Goal: Information Seeking & Learning: Compare options

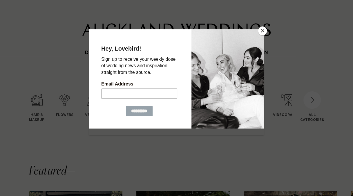
click at [264, 29] on button "Close" at bounding box center [262, 30] width 9 height 9
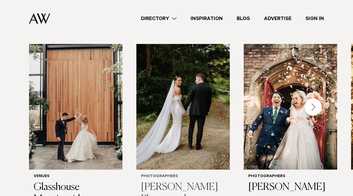
scroll to position [162, 0]
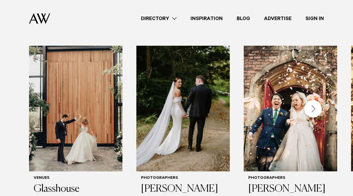
click at [311, 107] on div "Next slide" at bounding box center [312, 108] width 17 height 17
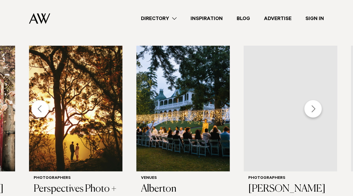
click at [311, 108] on div "Next slide" at bounding box center [312, 108] width 17 height 17
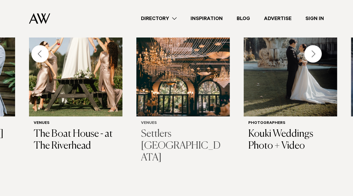
scroll to position [220, 0]
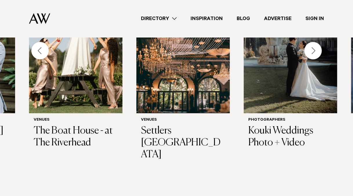
click at [313, 48] on div "Next slide" at bounding box center [312, 50] width 17 height 17
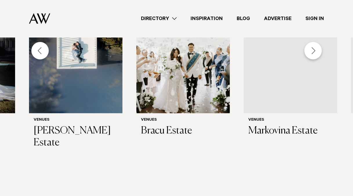
click at [313, 48] on div "Next slide" at bounding box center [312, 50] width 17 height 17
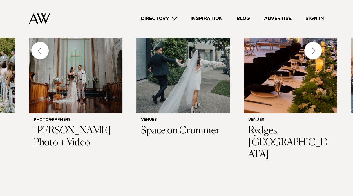
click at [311, 53] on div "Next slide" at bounding box center [312, 50] width 17 height 17
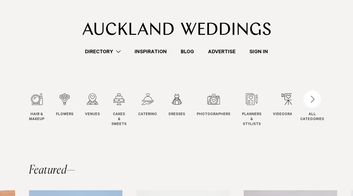
scroll to position [0, 0]
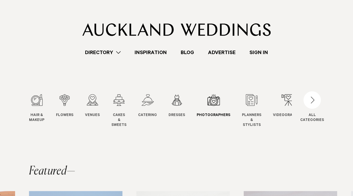
click at [206, 102] on div "7 / 12" at bounding box center [214, 100] width 34 height 12
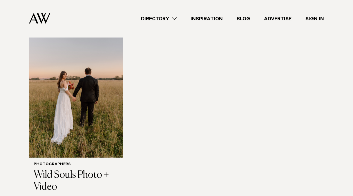
scroll to position [1828, 0]
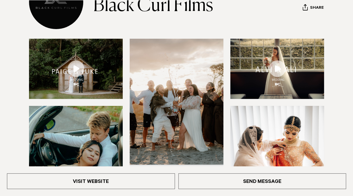
scroll to position [174, 0]
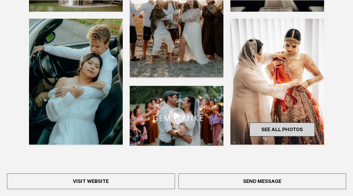
click at [267, 128] on link "See All Photos" at bounding box center [282, 129] width 65 height 14
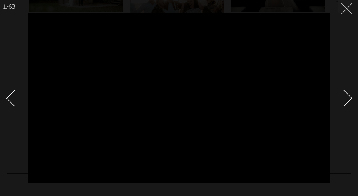
click at [342, 6] on icon at bounding box center [344, 6] width 7 height 7
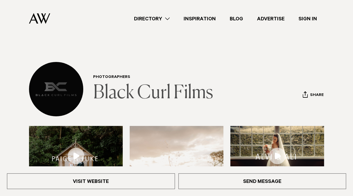
click at [106, 92] on link "Black Curl Films" at bounding box center [153, 93] width 120 height 19
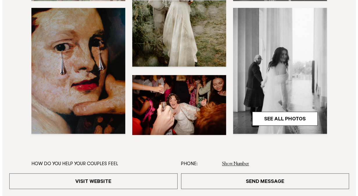
scroll to position [203, 0]
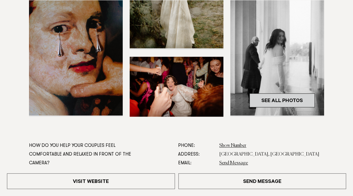
click at [286, 98] on link "See All Photos" at bounding box center [282, 100] width 65 height 14
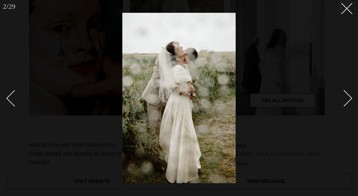
click at [350, 96] on link at bounding box center [340, 97] width 20 height 29
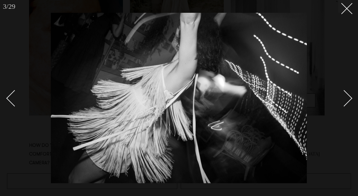
click at [350, 96] on link at bounding box center [340, 97] width 20 height 29
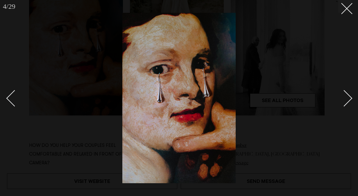
click at [350, 96] on link at bounding box center [340, 97] width 20 height 29
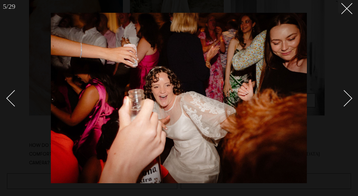
click at [350, 96] on link at bounding box center [340, 97] width 20 height 29
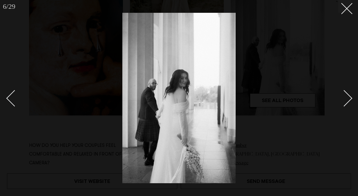
click at [350, 96] on link at bounding box center [340, 97] width 20 height 29
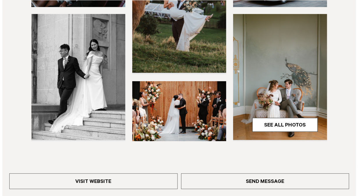
scroll to position [232, 0]
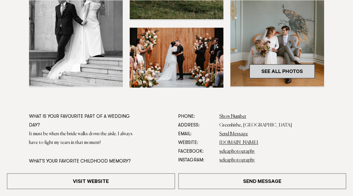
click at [276, 68] on link "See All Photos" at bounding box center [282, 71] width 65 height 14
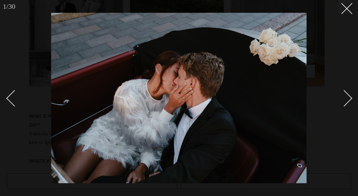
click at [349, 101] on div "Next slide" at bounding box center [343, 98] width 17 height 17
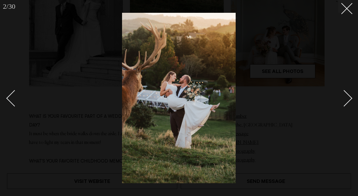
click at [349, 101] on div "Next slide" at bounding box center [343, 98] width 17 height 17
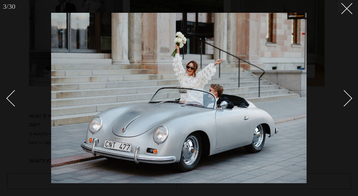
click at [349, 101] on div "Next slide" at bounding box center [343, 98] width 17 height 17
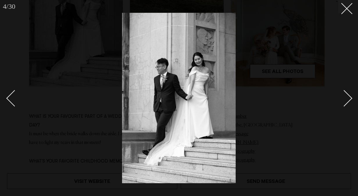
click at [348, 91] on link at bounding box center [340, 97] width 20 height 29
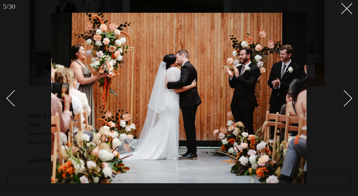
click at [348, 93] on link at bounding box center [340, 97] width 20 height 29
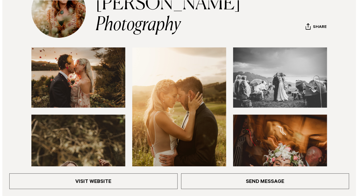
scroll to position [174, 0]
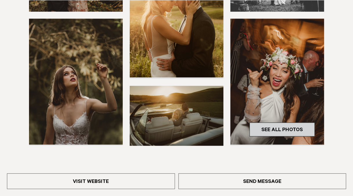
click at [263, 128] on link "See All Photos" at bounding box center [282, 129] width 65 height 14
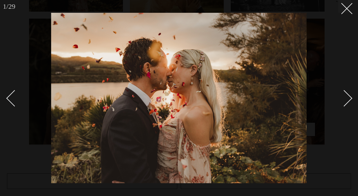
click at [348, 94] on link at bounding box center [340, 97] width 20 height 29
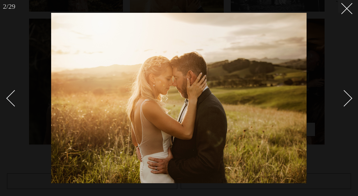
click at [348, 94] on link at bounding box center [340, 97] width 20 height 29
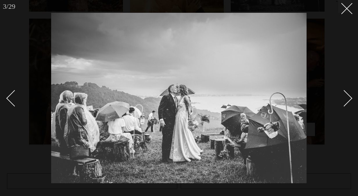
click at [348, 94] on link at bounding box center [340, 97] width 20 height 29
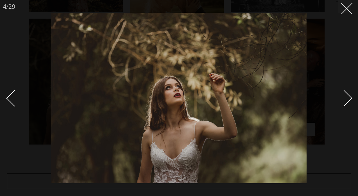
click at [348, 94] on link at bounding box center [340, 97] width 20 height 29
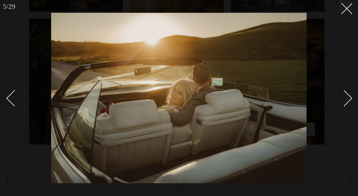
click at [348, 94] on link at bounding box center [340, 97] width 20 height 29
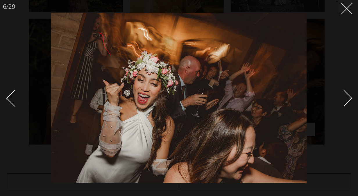
click at [348, 94] on link at bounding box center [340, 97] width 20 height 29
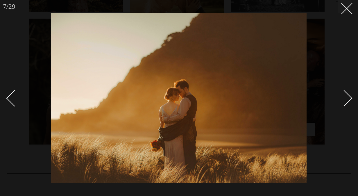
click at [348, 94] on link at bounding box center [340, 97] width 20 height 29
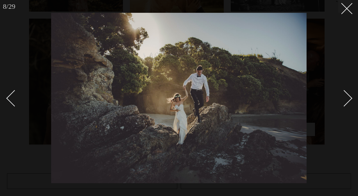
click at [348, 94] on link at bounding box center [340, 97] width 20 height 29
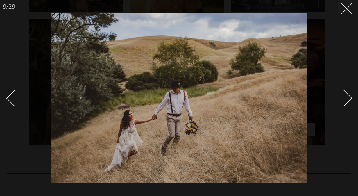
click at [348, 94] on link at bounding box center [340, 97] width 20 height 29
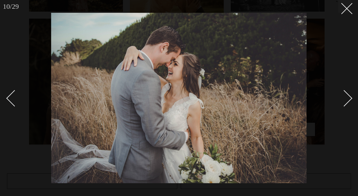
click at [348, 94] on link at bounding box center [340, 97] width 20 height 29
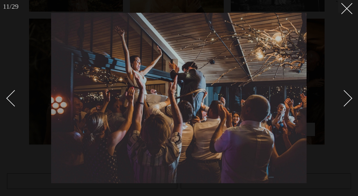
click at [348, 94] on link at bounding box center [340, 97] width 20 height 29
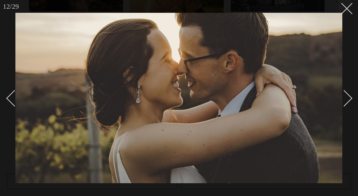
click at [348, 94] on link at bounding box center [340, 97] width 20 height 29
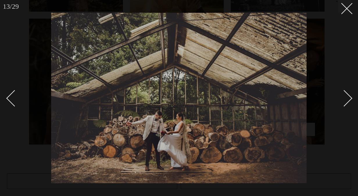
click at [348, 94] on link at bounding box center [340, 97] width 20 height 29
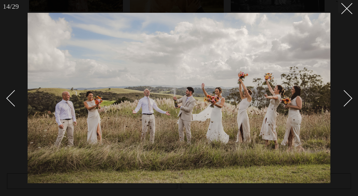
click at [348, 94] on link at bounding box center [340, 97] width 20 height 29
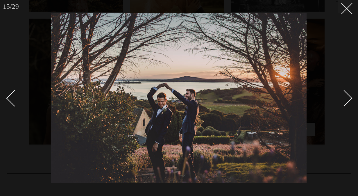
click at [348, 94] on link at bounding box center [340, 97] width 20 height 29
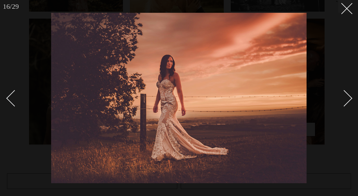
click at [348, 94] on link at bounding box center [340, 97] width 20 height 29
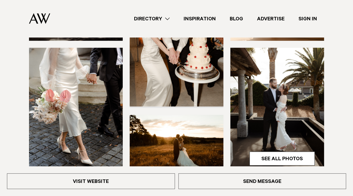
scroll to position [145, 0]
